Goal: Register for event/course

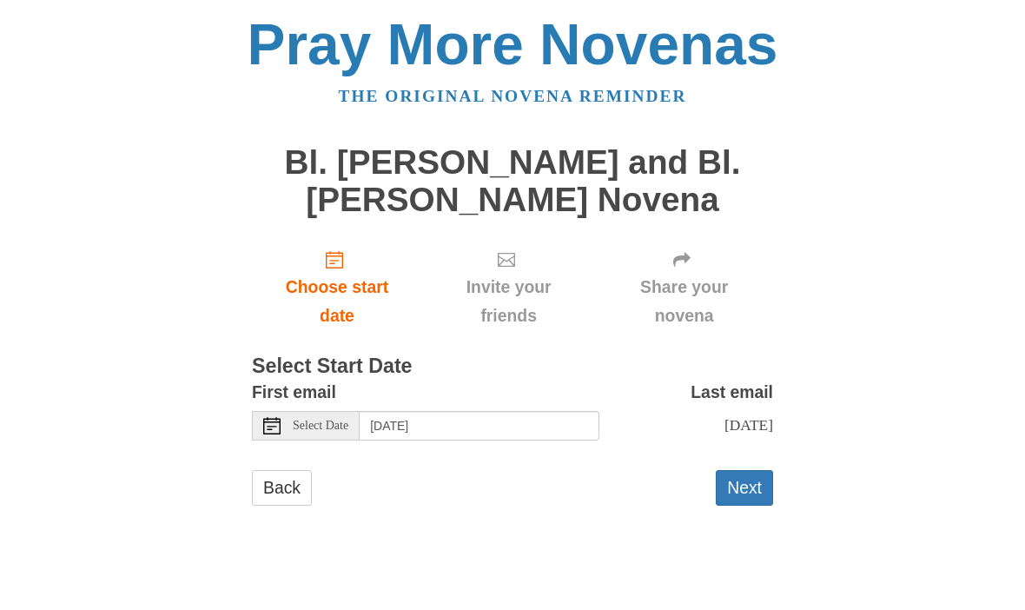
click at [316, 428] on div "Select Date" at bounding box center [306, 426] width 108 height 30
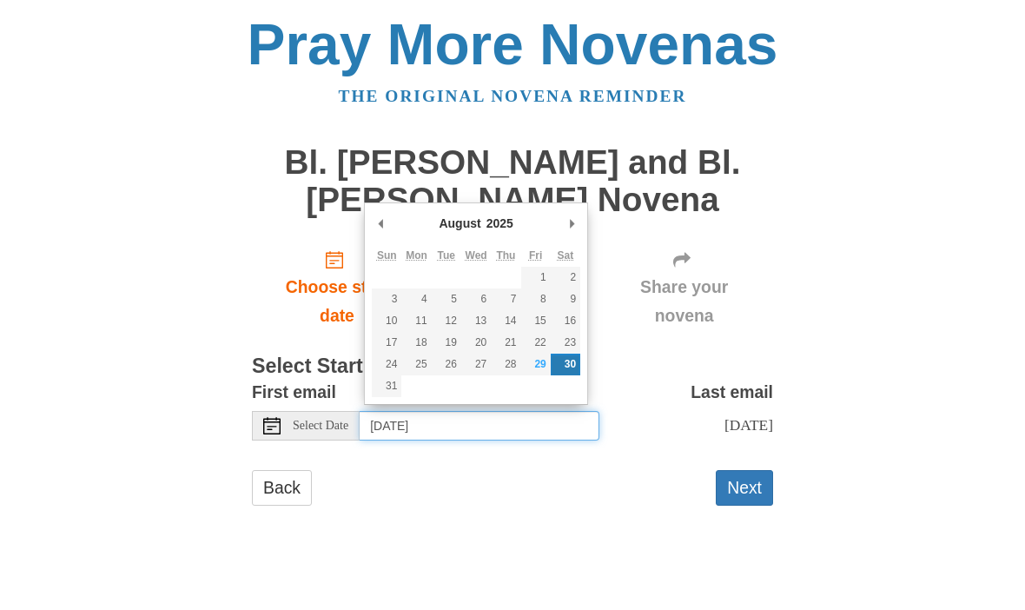
type input "Friday, August 29th"
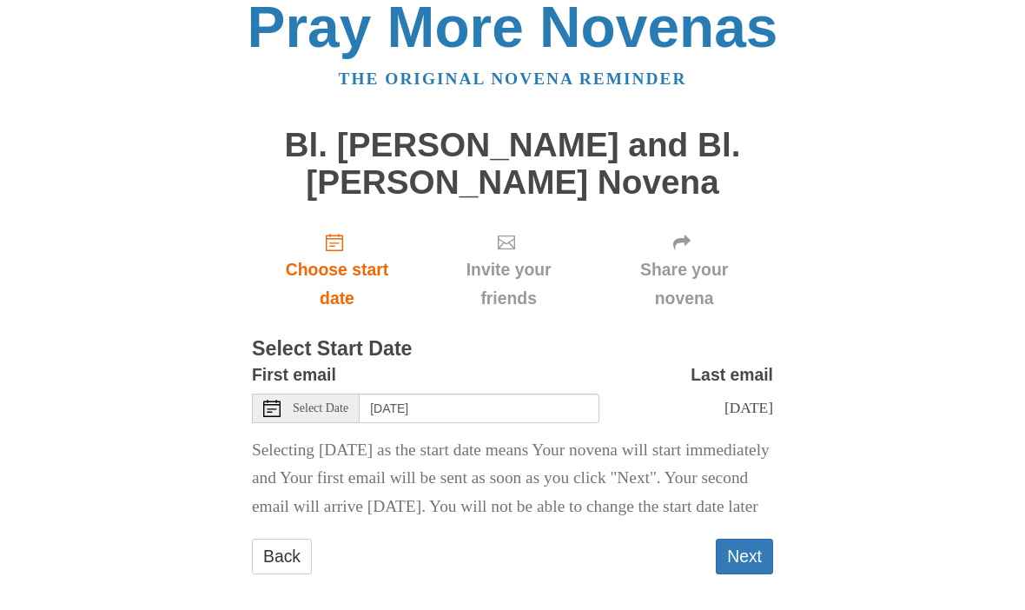
scroll to position [51, 0]
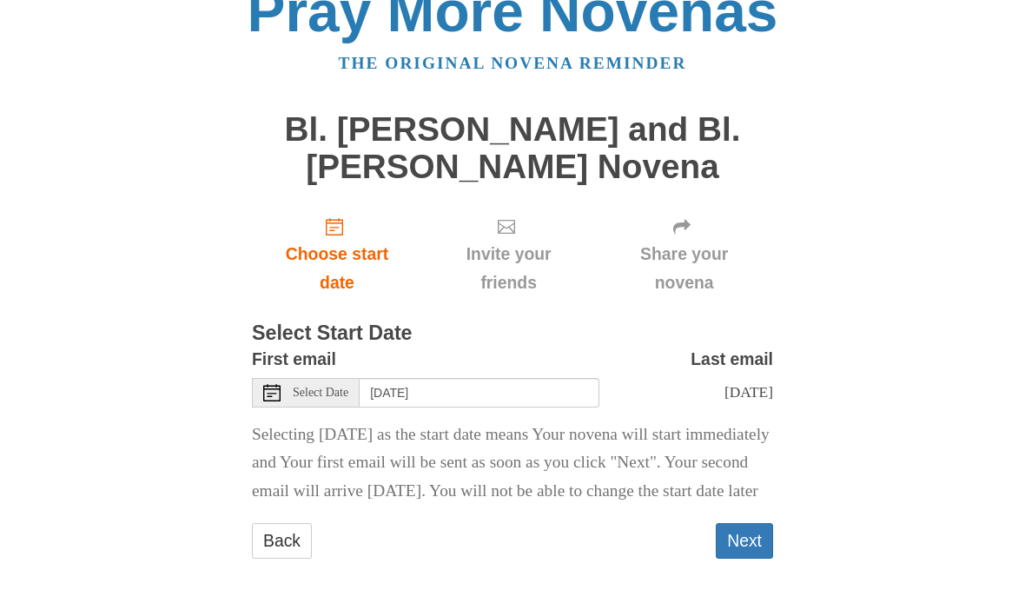
click at [747, 545] on button "Next" at bounding box center [744, 542] width 57 height 36
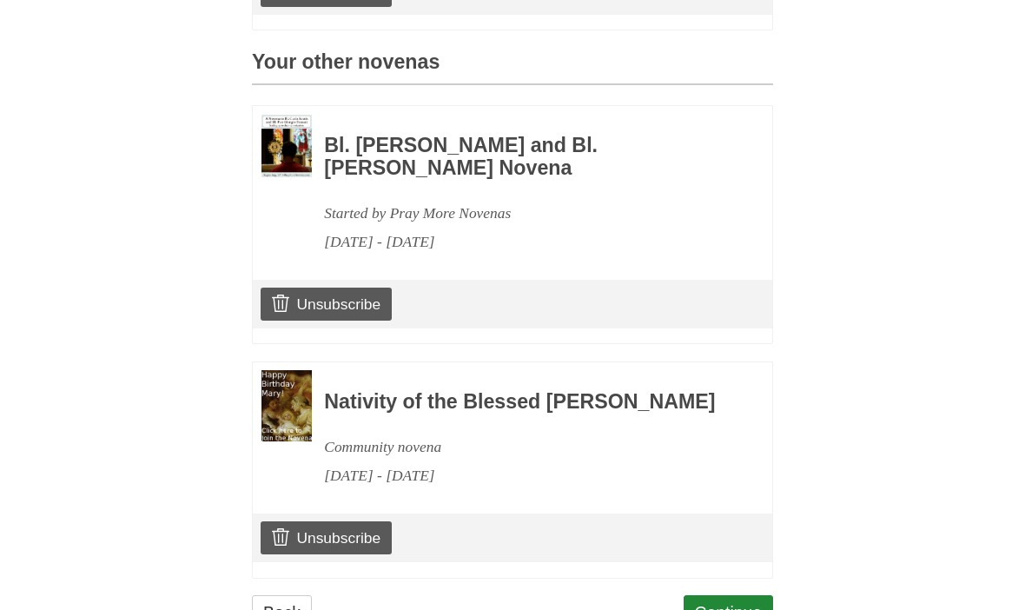
scroll to position [801, 0]
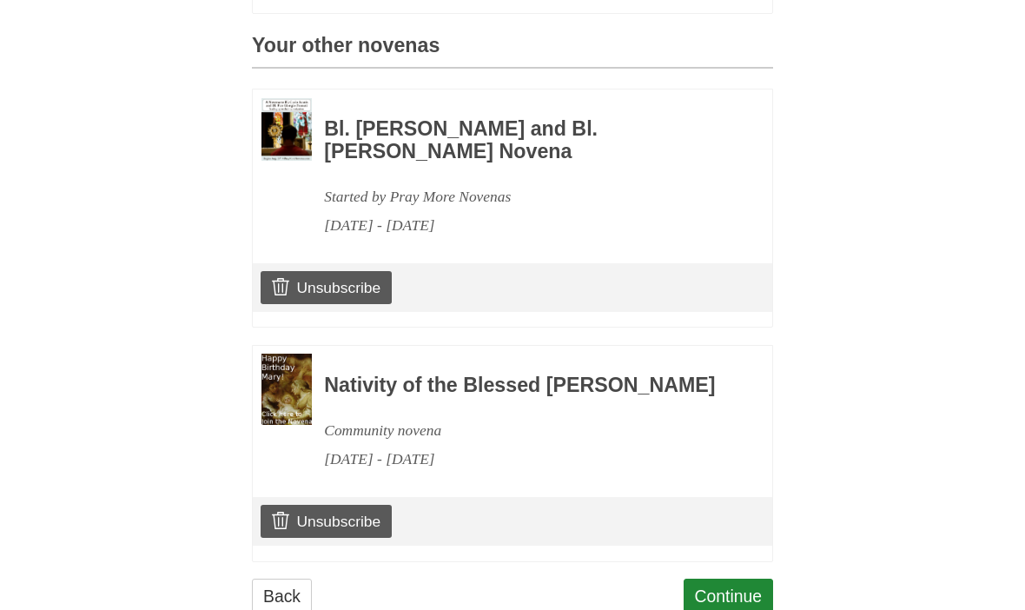
click at [728, 600] on link "Continue" at bounding box center [729, 597] width 90 height 36
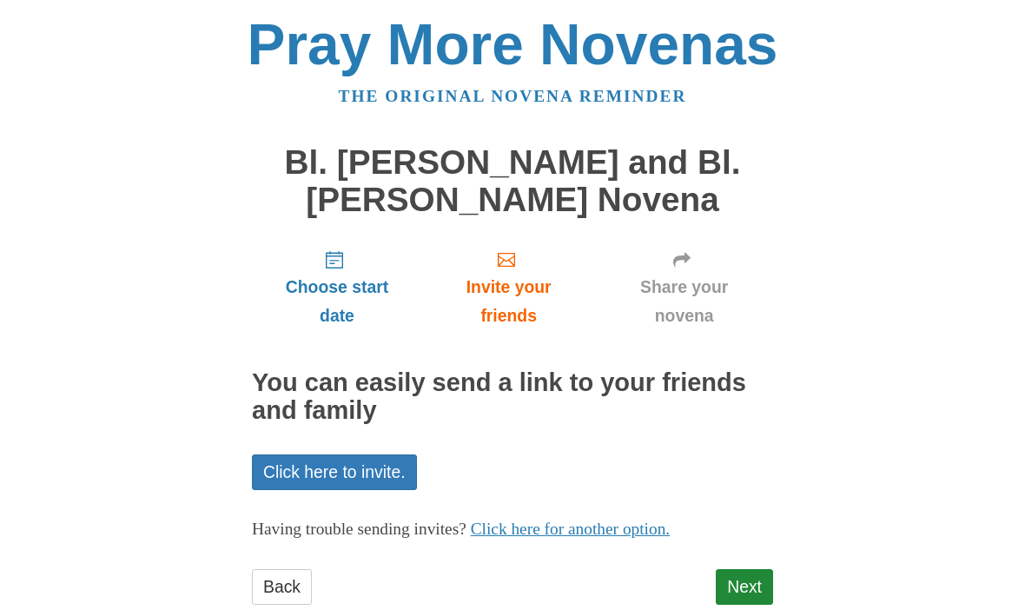
scroll to position [38, 0]
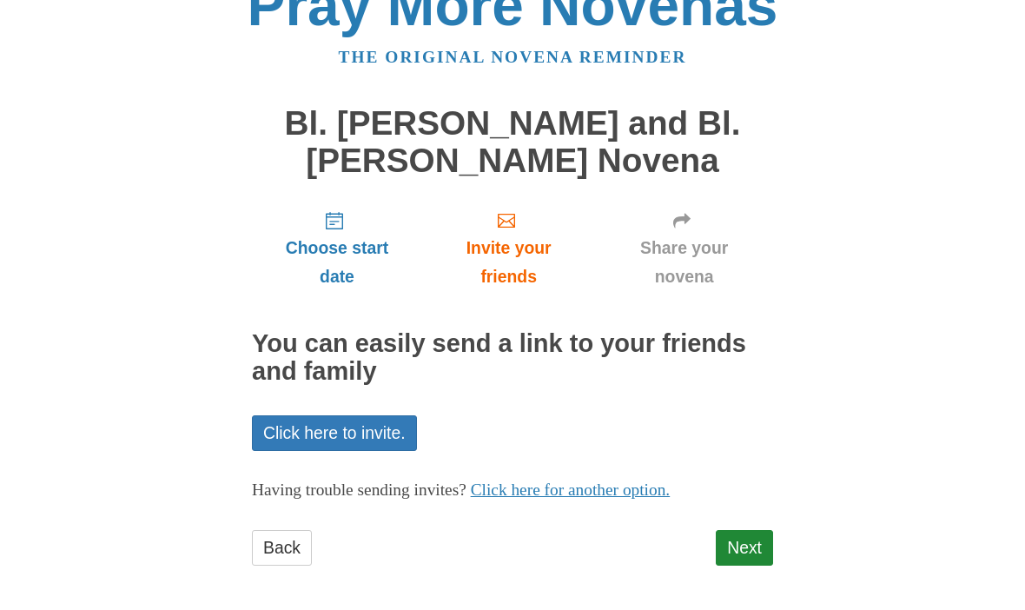
click at [745, 544] on link "Next" at bounding box center [744, 549] width 57 height 36
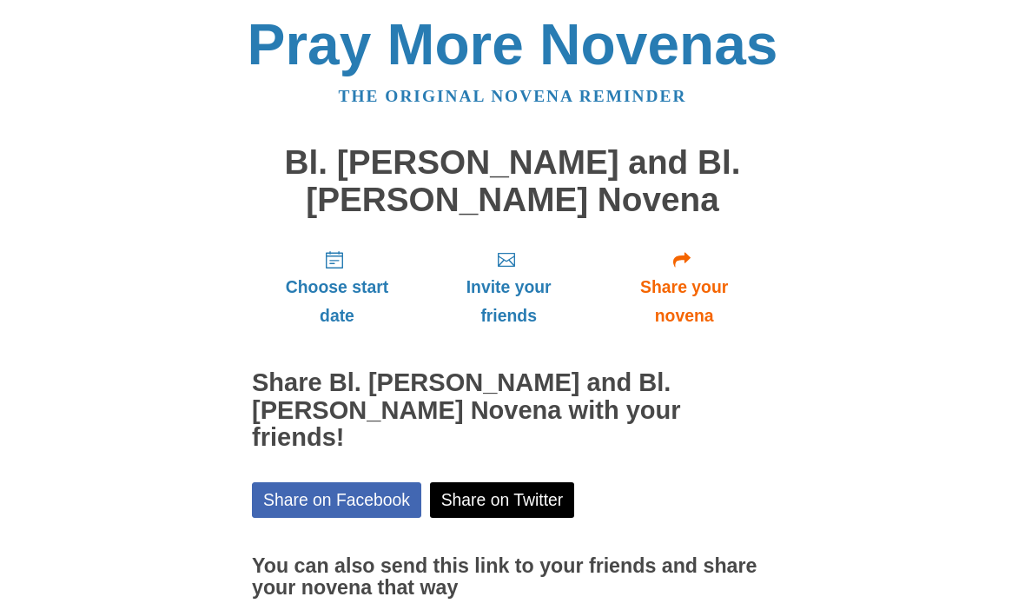
scroll to position [57, 0]
